Goal: Transaction & Acquisition: Purchase product/service

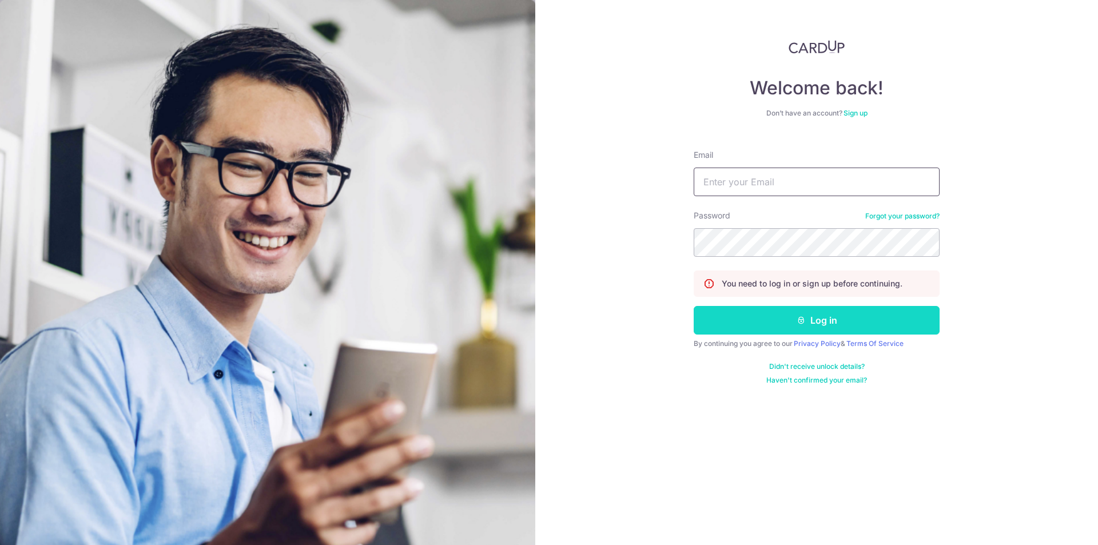
type input "jyuanng@gmail.com"
click at [816, 322] on button "Log in" at bounding box center [816, 320] width 246 height 29
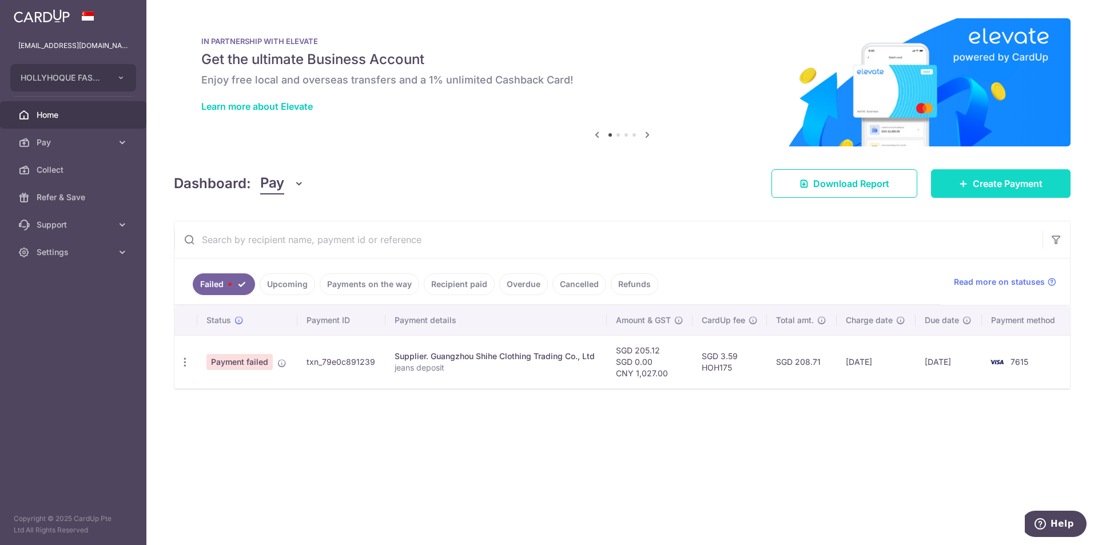
click at [1018, 186] on span "Create Payment" at bounding box center [1007, 184] width 70 height 14
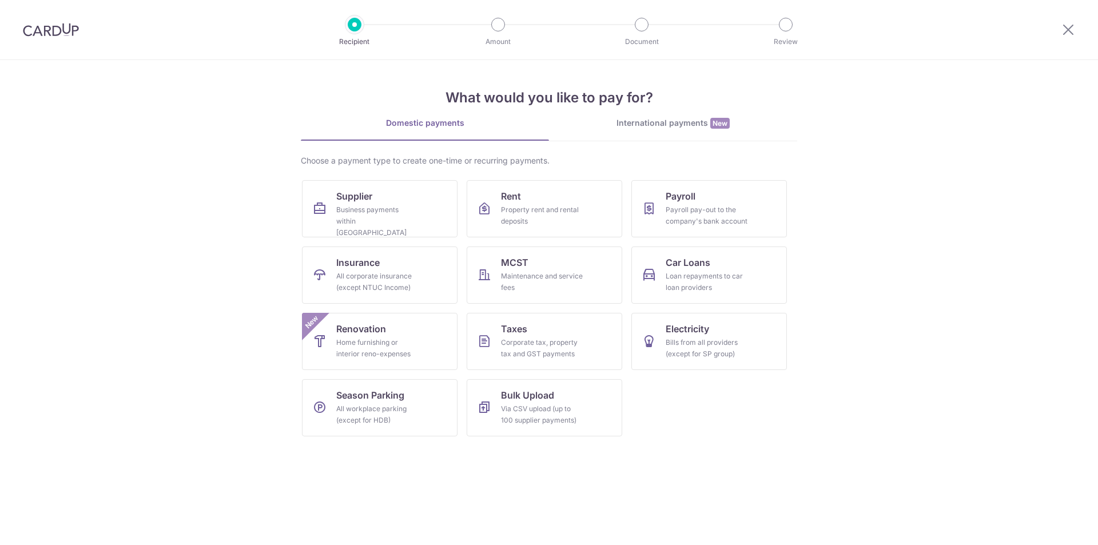
click at [696, 110] on div "What would you like to pay for? Domestic payments International payments New Ch…" at bounding box center [549, 252] width 496 height 385
click at [691, 121] on div "International payments New" at bounding box center [673, 123] width 248 height 12
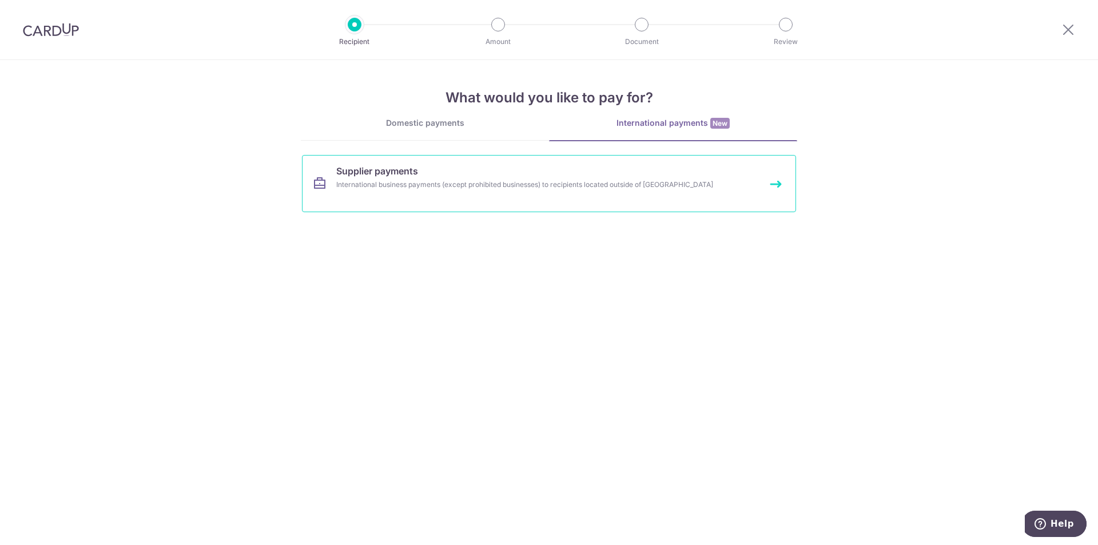
click at [537, 172] on link "Supplier payments International business payments (except prohibited businesses…" at bounding box center [549, 183] width 494 height 57
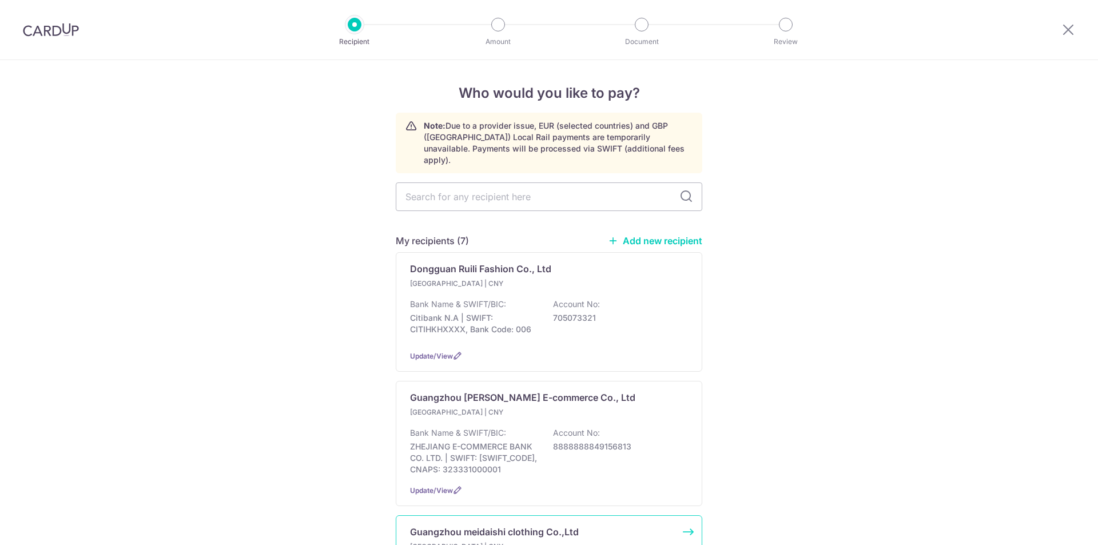
scroll to position [229, 0]
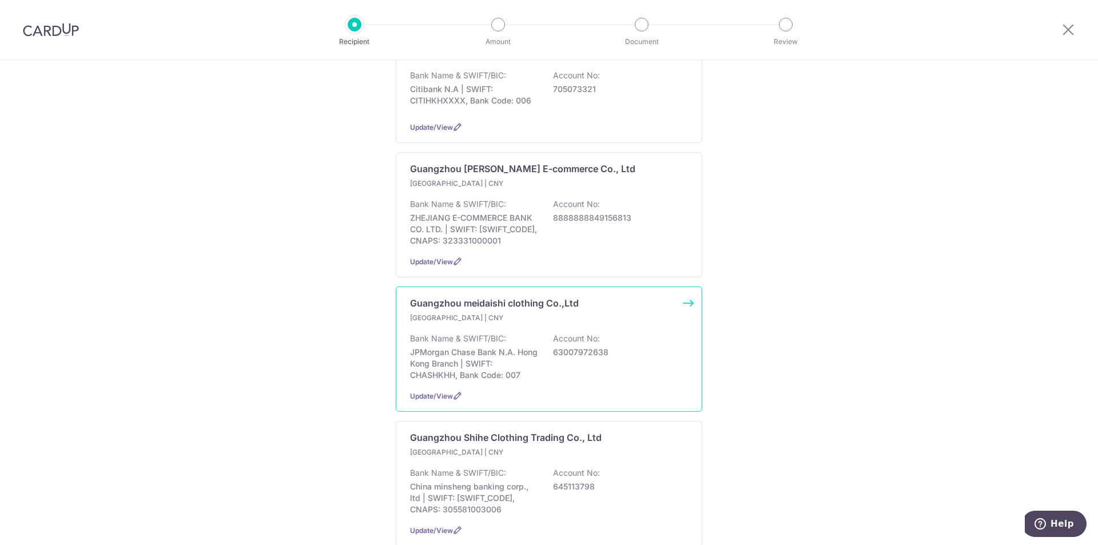
click at [494, 334] on p "Bank Name & SWIFT/BIC:" at bounding box center [458, 338] width 96 height 11
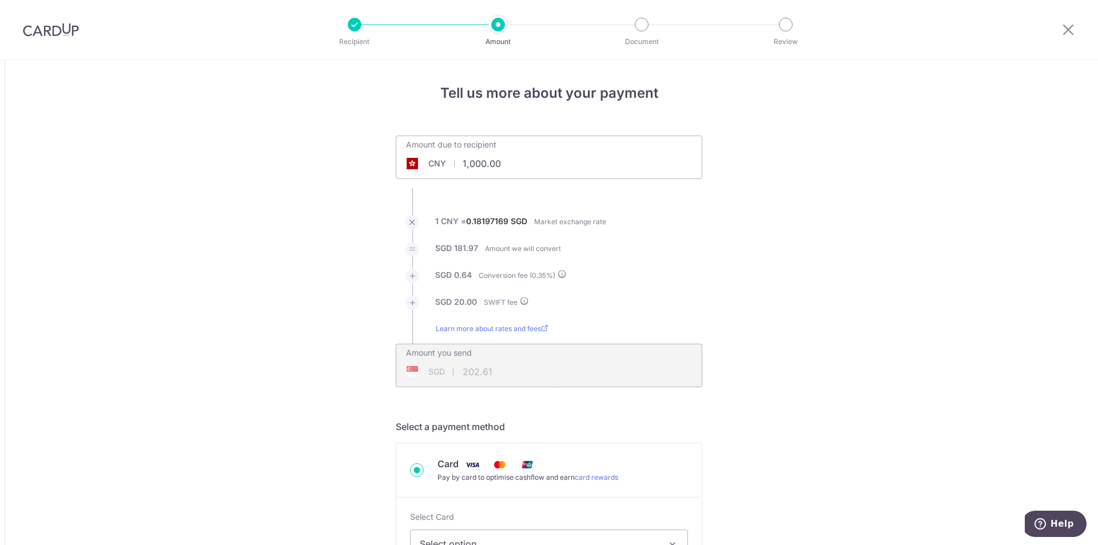
click at [477, 163] on input "1,000.00" at bounding box center [484, 163] width 177 height 26
drag, startPoint x: 520, startPoint y: 163, endPoint x: 470, endPoint y: 169, distance: 49.5
click at [416, 171] on input "1,000.00" at bounding box center [484, 163] width 177 height 26
paste input "02,214"
click at [693, 307] on li "SGD 20.00 SWIFT fee" at bounding box center [549, 309] width 306 height 27
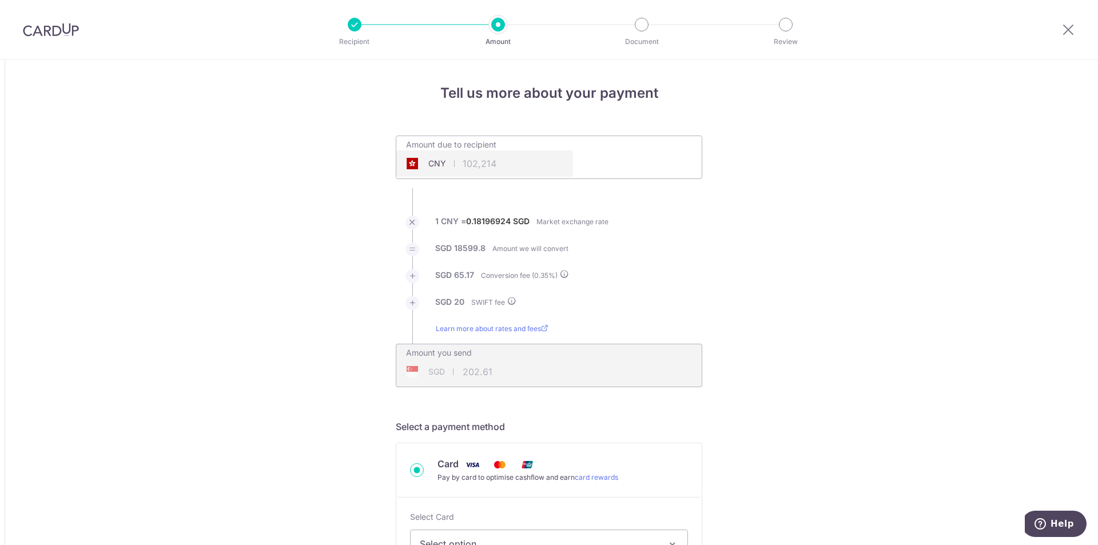
type input "102,214.00"
type input "18,684.97"
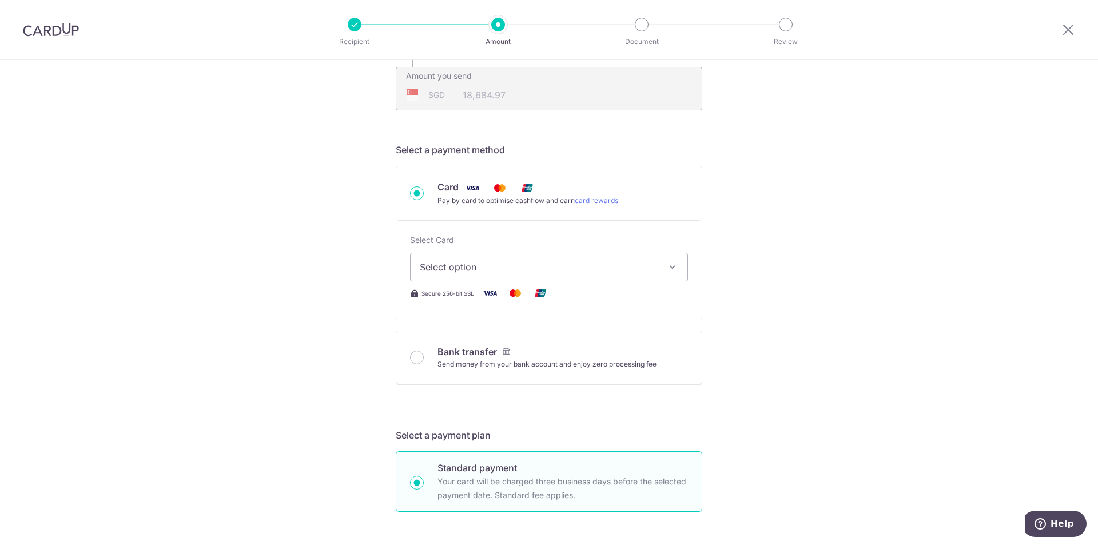
scroll to position [286, 0]
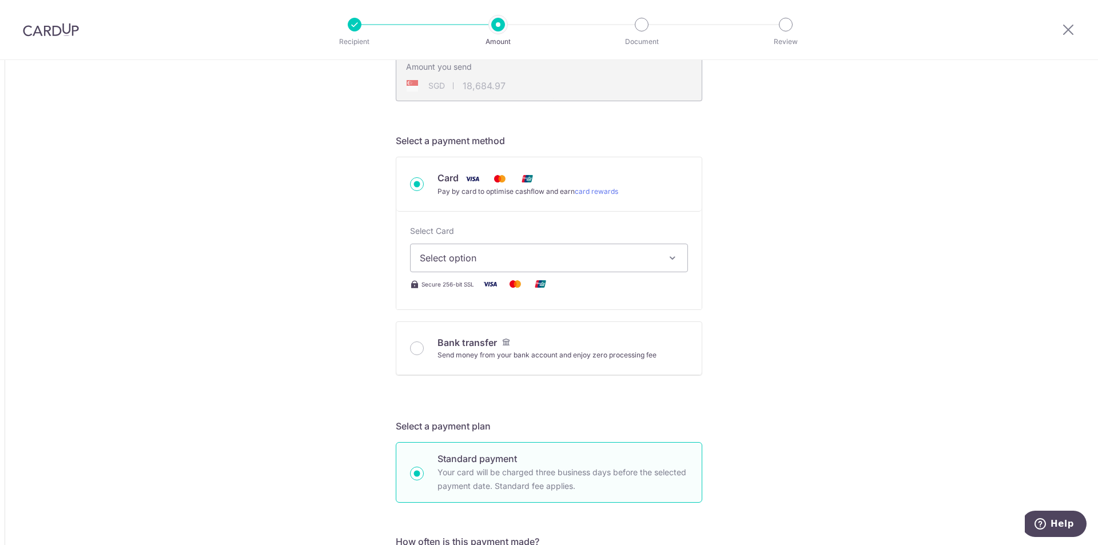
click at [538, 253] on span "Select option" at bounding box center [539, 258] width 238 height 14
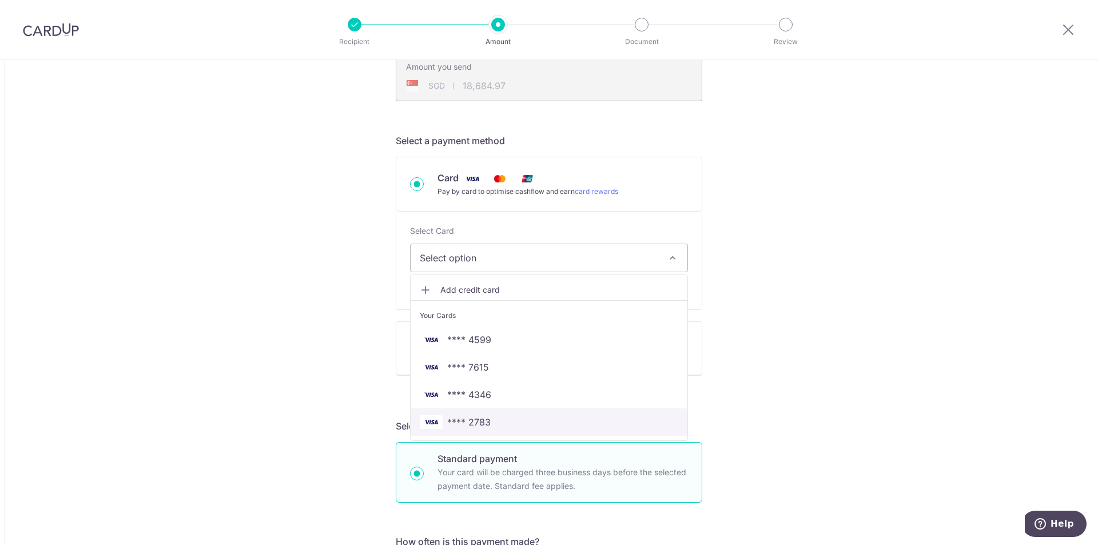
click at [476, 417] on span "**** 2783" at bounding box center [468, 422] width 43 height 14
type input "102,214.00"
type input "18,685.15"
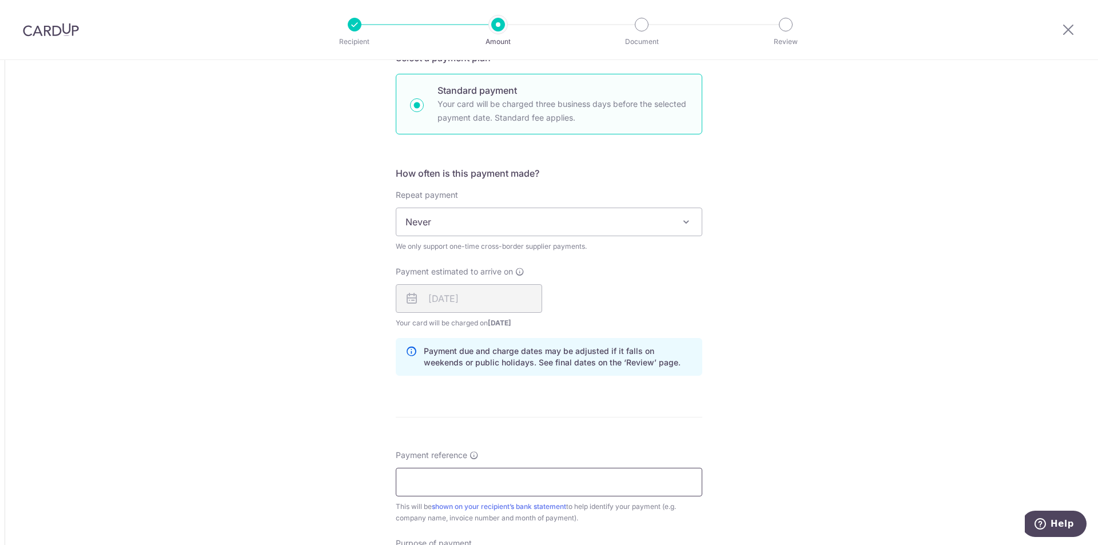
scroll to position [743, 0]
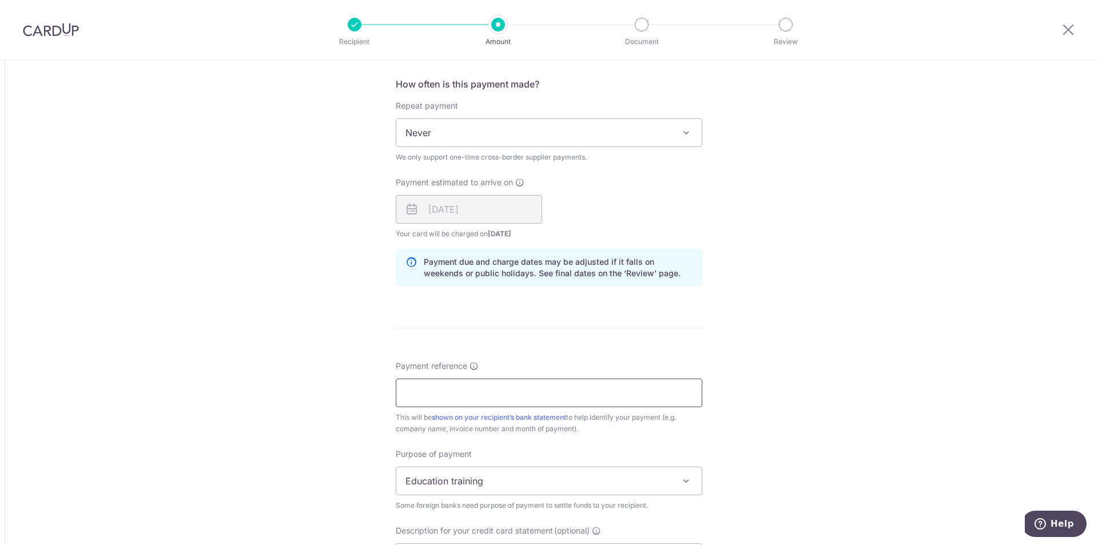
click at [469, 382] on input "Payment reference" at bounding box center [549, 392] width 306 height 29
drag, startPoint x: 410, startPoint y: 393, endPoint x: 353, endPoint y: 391, distance: 57.2
click at [335, 385] on div "Tell us more about your payment Amount due to recipient CNY 102,214.00 102214 1…" at bounding box center [549, 101] width 1098 height 1568
type input "oct goods"
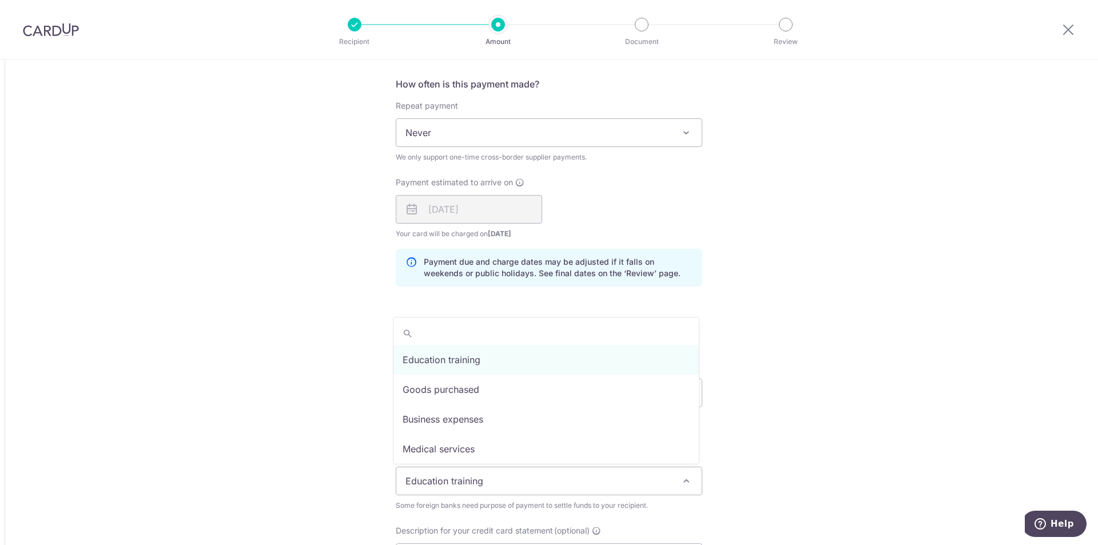
click at [448, 481] on span "Education training" at bounding box center [548, 480] width 305 height 27
select select "Goods purchased"
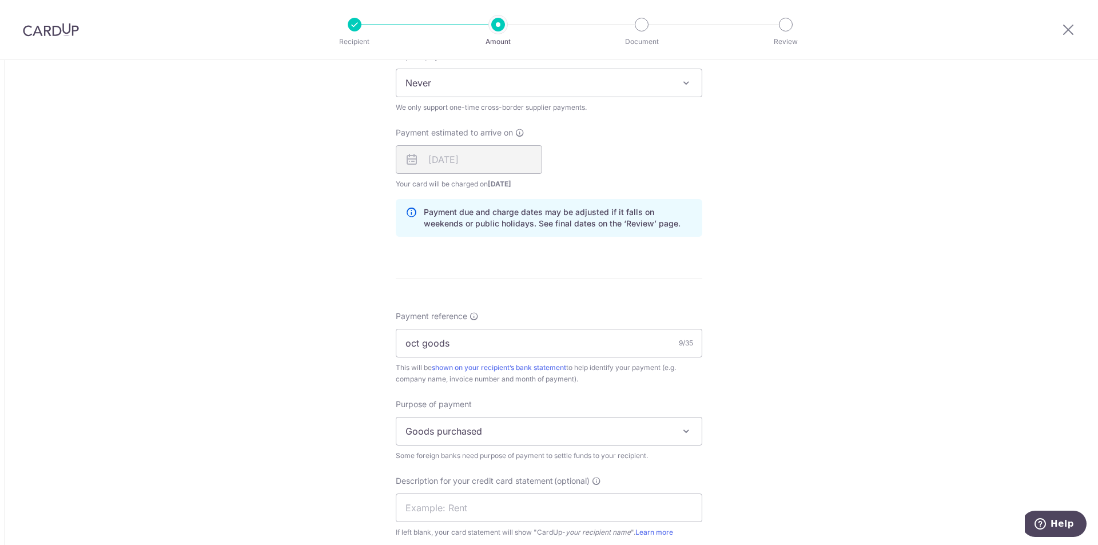
scroll to position [915, 0]
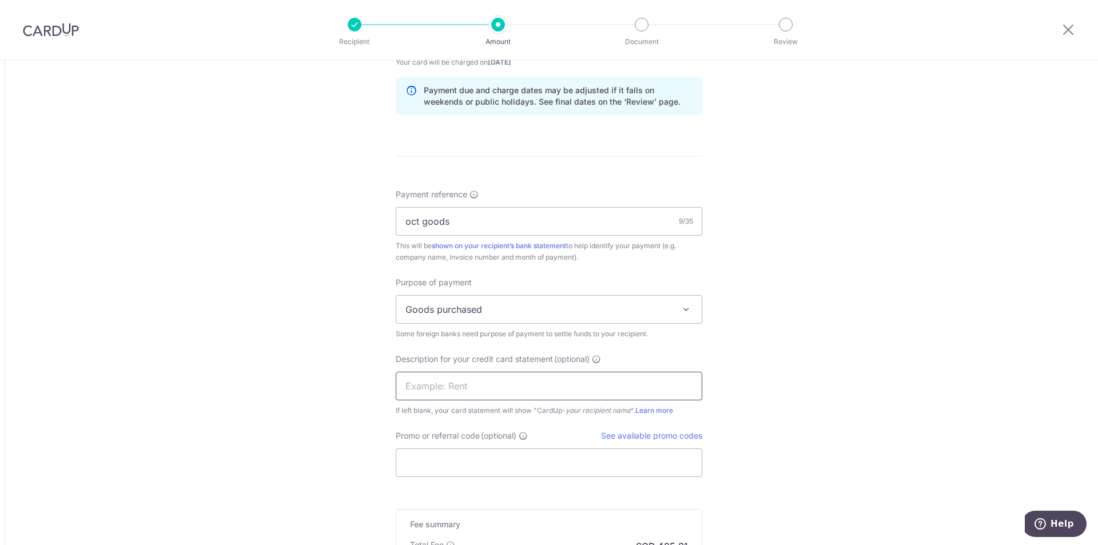
click at [495, 392] on input "text" at bounding box center [549, 386] width 306 height 29
paste input "oct goods"
type input "oct goods"
click at [468, 465] on input "Promo or referral code (optional)" at bounding box center [549, 462] width 306 height 29
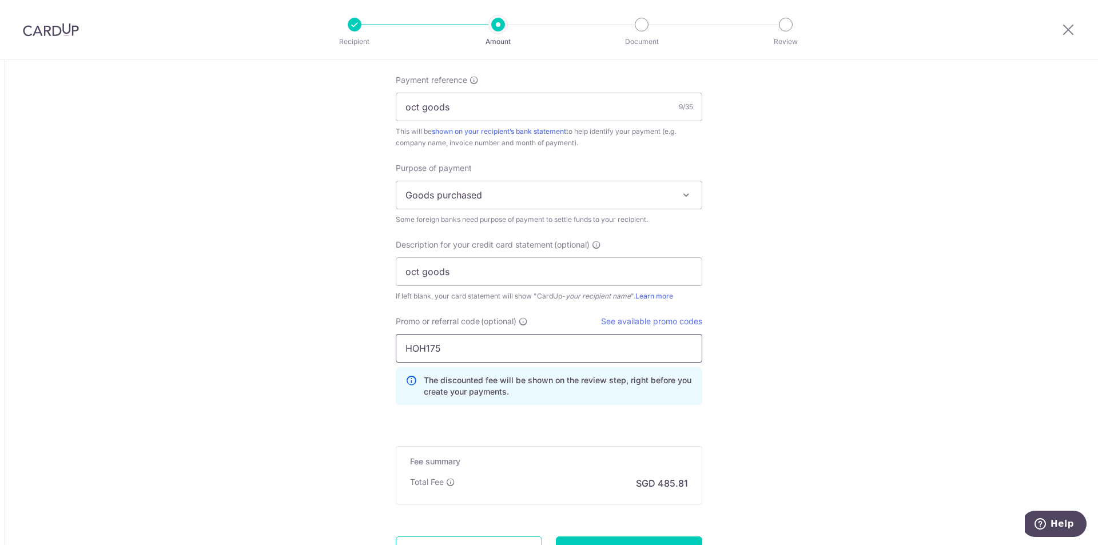
type input "HOH175"
drag, startPoint x: 837, startPoint y: 380, endPoint x: 813, endPoint y: 398, distance: 29.7
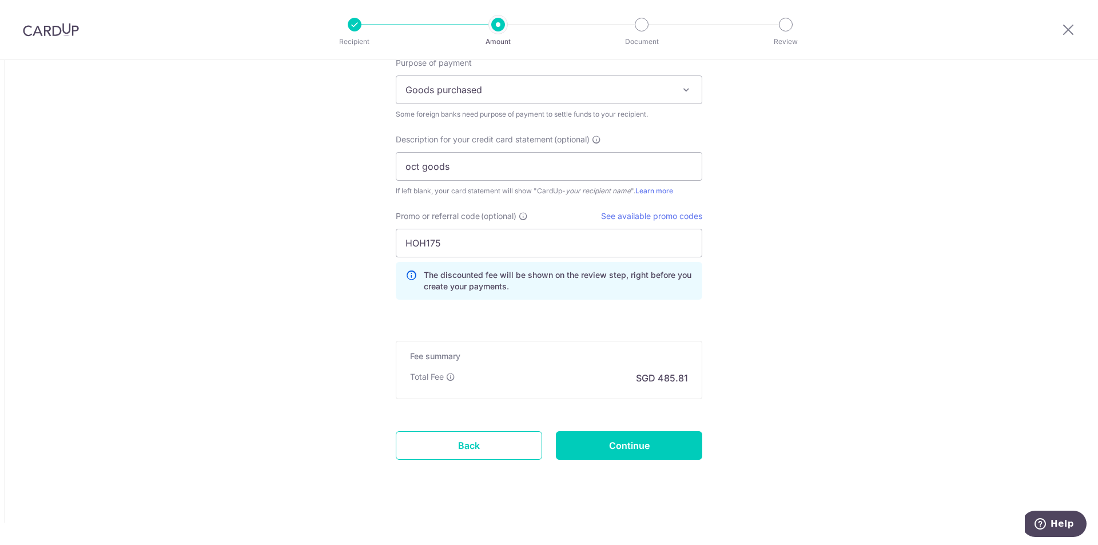
scroll to position [1135, 0]
click at [664, 439] on input "Continue" at bounding box center [629, 444] width 146 height 29
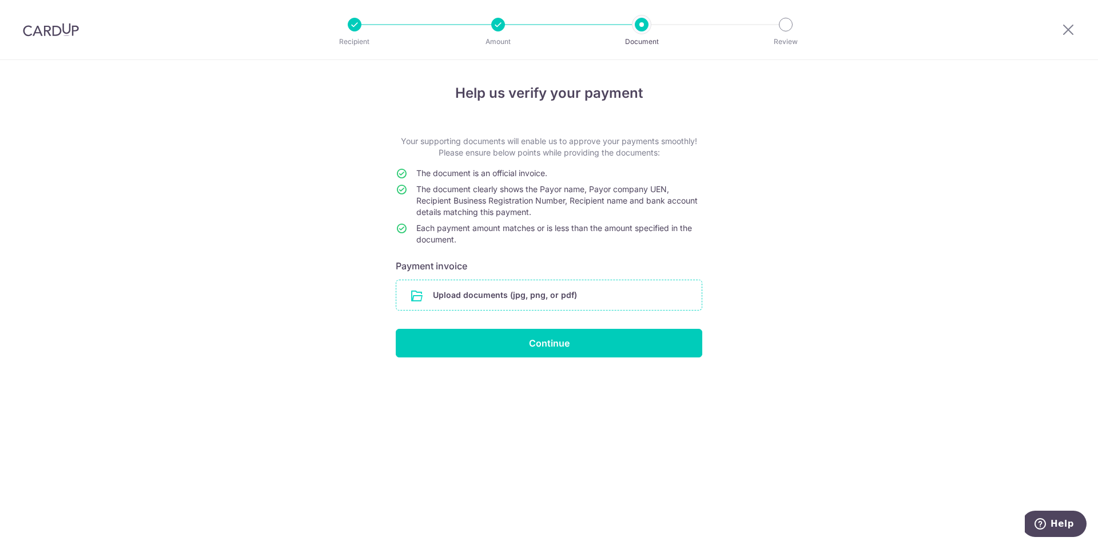
click at [536, 295] on input "file" at bounding box center [548, 295] width 305 height 30
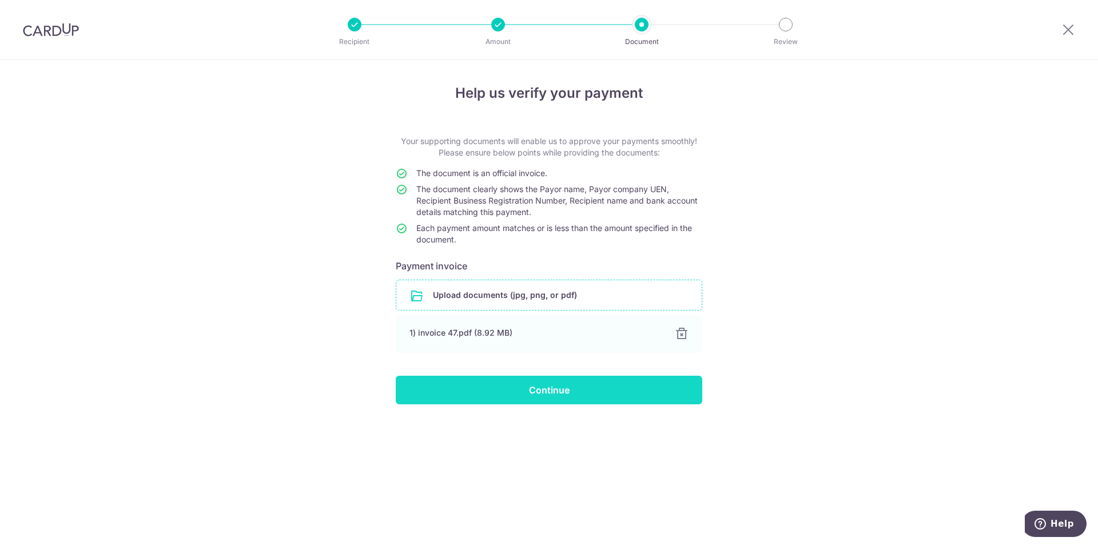
click at [539, 390] on input "Continue" at bounding box center [549, 390] width 306 height 29
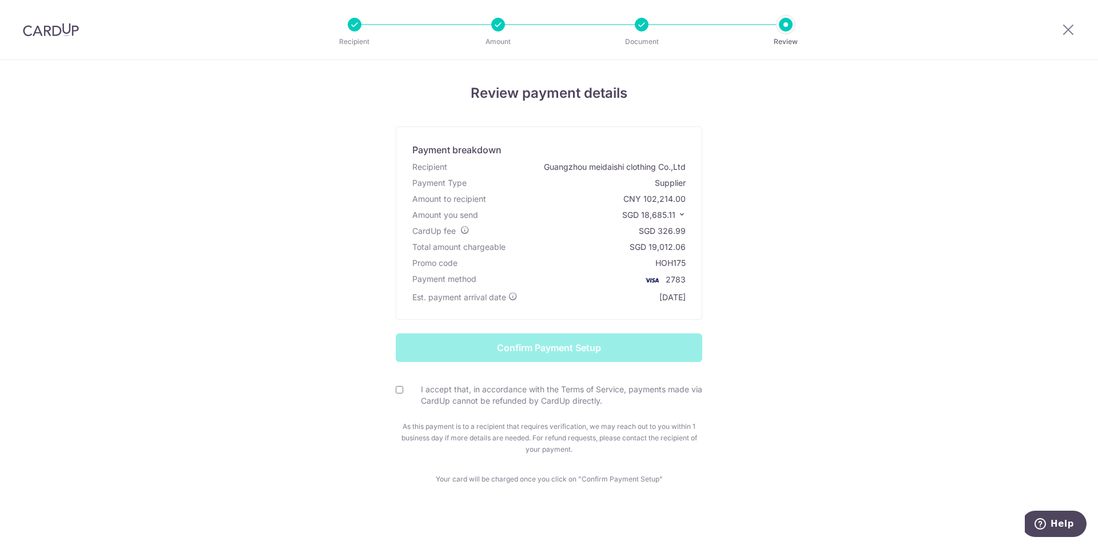
click at [396, 385] on div "I accept that, in accordance with the Terms of Service, payments made via CardU…" at bounding box center [549, 395] width 306 height 23
click at [396, 388] on input "I accept that, in accordance with the Terms of Service, payments made via CardU…" at bounding box center [399, 389] width 7 height 7
checkbox input "true"
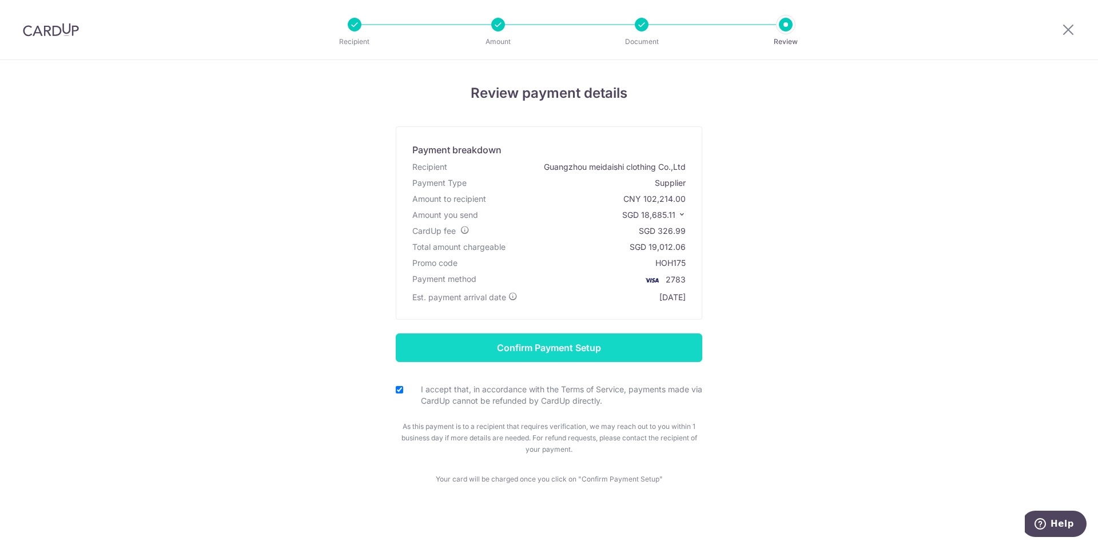
click at [549, 344] on input "Confirm Payment Setup" at bounding box center [549, 347] width 306 height 29
